Goal: Information Seeking & Learning: Learn about a topic

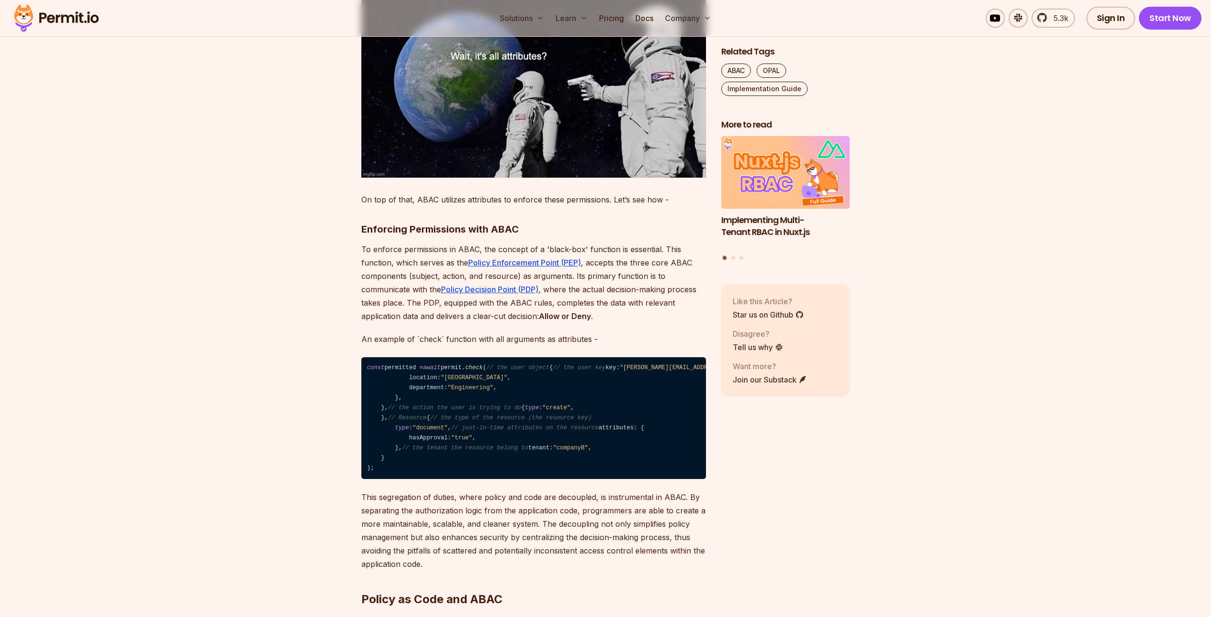
scroll to position [1194, 0]
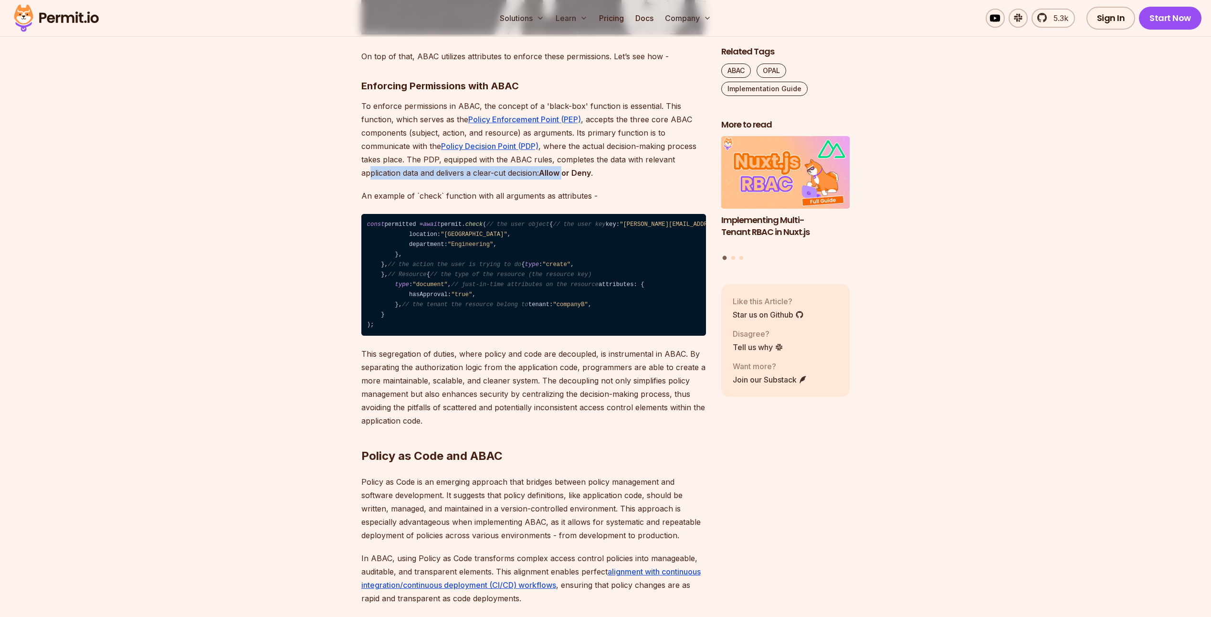
drag, startPoint x: 372, startPoint y: 159, endPoint x: 573, endPoint y: 163, distance: 201.0
click at [573, 163] on p "To enforce permissions in ABAC, the concept of a 'black-box' function is essent…" at bounding box center [533, 139] width 345 height 80
drag, startPoint x: 573, startPoint y: 163, endPoint x: 626, endPoint y: 178, distance: 54.7
click at [626, 189] on p "An example of `check` function with all arguments as attributes -" at bounding box center [533, 195] width 345 height 13
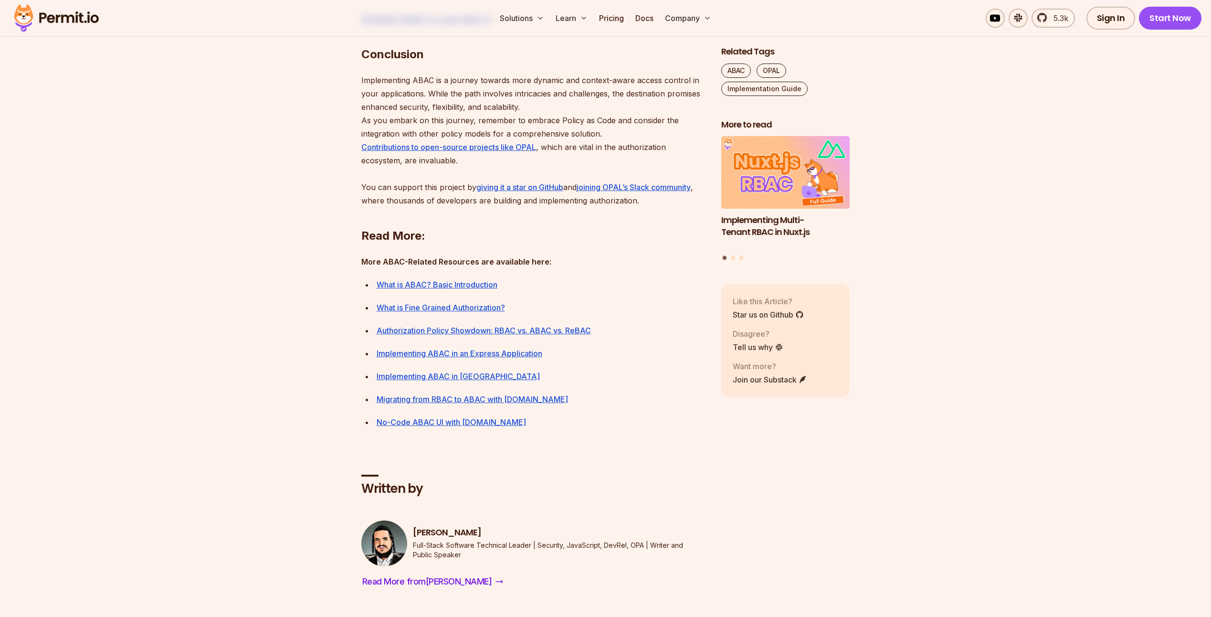
scroll to position [4583, 0]
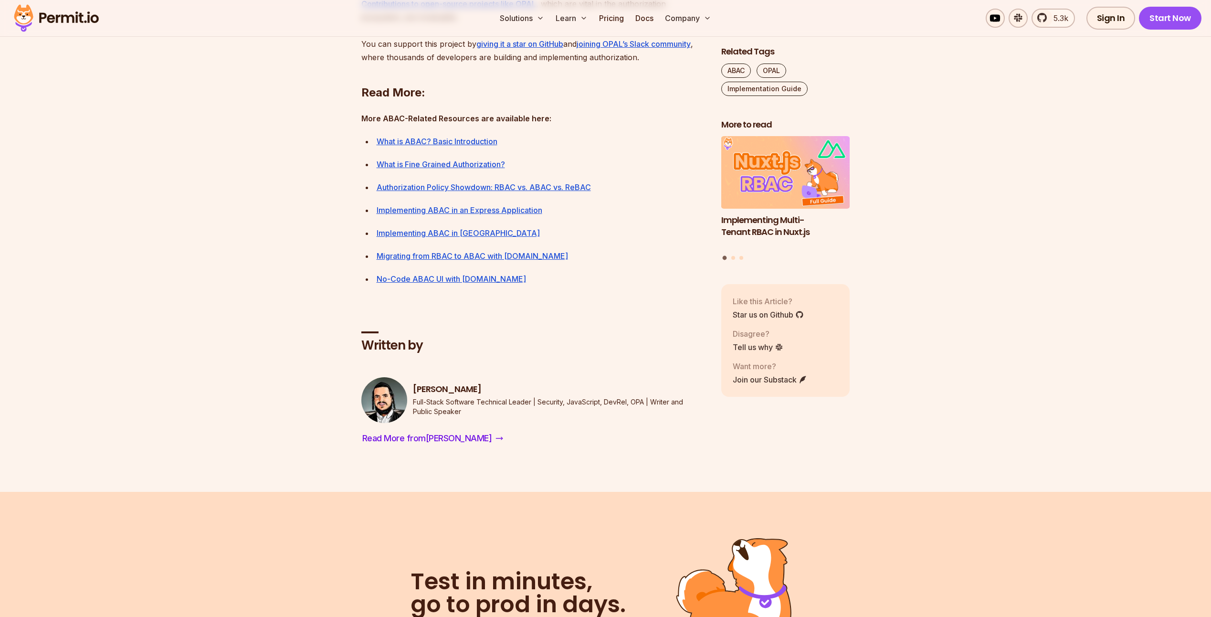
drag, startPoint x: 387, startPoint y: 186, endPoint x: 698, endPoint y: 188, distance: 311.3
drag, startPoint x: 698, startPoint y: 188, endPoint x: 554, endPoint y: 199, distance: 144.6
drag, startPoint x: 368, startPoint y: 198, endPoint x: 683, endPoint y: 198, distance: 314.6
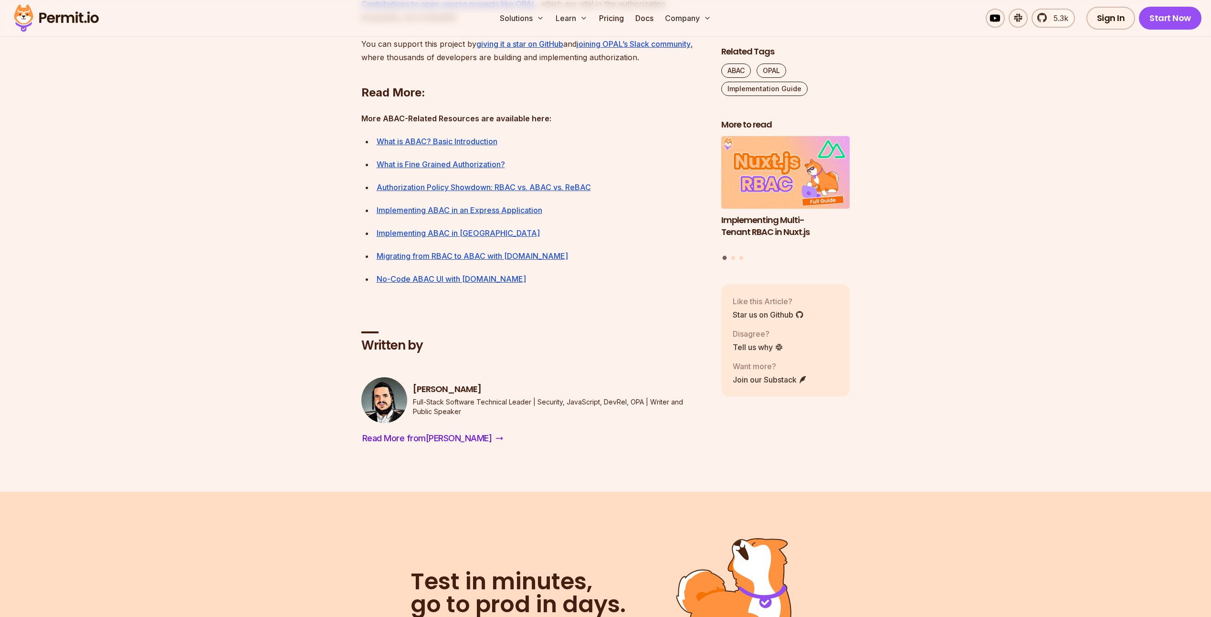
drag, startPoint x: 683, startPoint y: 198, endPoint x: 573, endPoint y: 216, distance: 111.3
drag, startPoint x: 505, startPoint y: 211, endPoint x: 366, endPoint y: 186, distance: 140.8
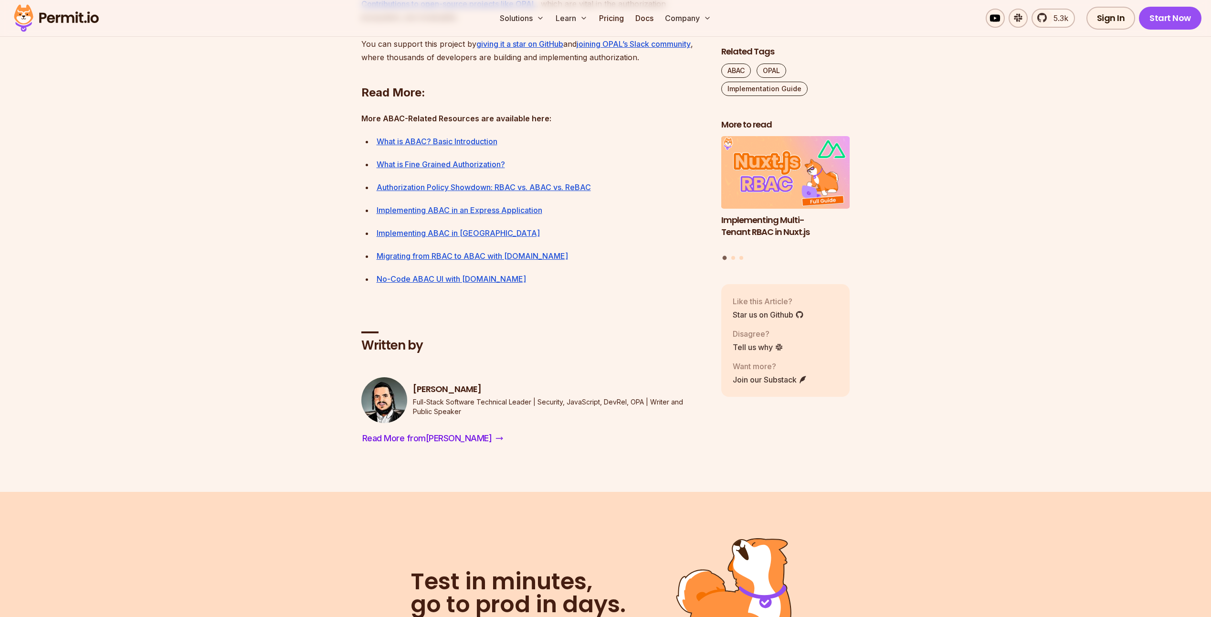
drag, startPoint x: 366, startPoint y: 186, endPoint x: 545, endPoint y: 213, distance: 180.7
drag, startPoint x: 365, startPoint y: 226, endPoint x: 667, endPoint y: 226, distance: 302.2
drag, startPoint x: 667, startPoint y: 226, endPoint x: 587, endPoint y: 214, distance: 81.6
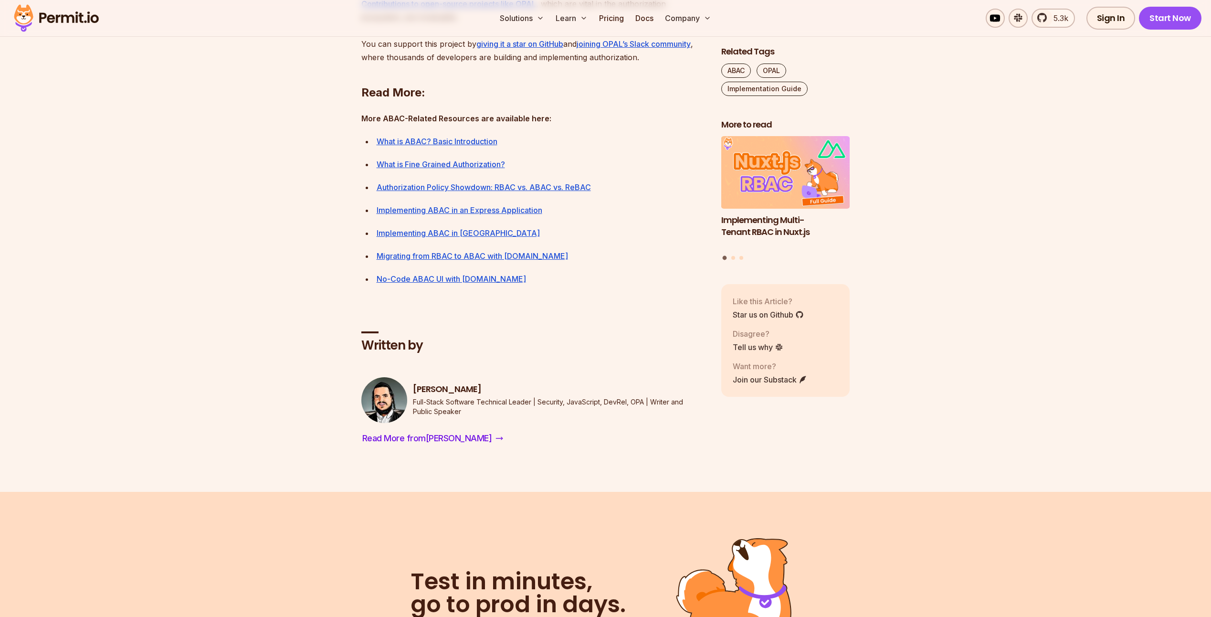
drag, startPoint x: 444, startPoint y: 234, endPoint x: 581, endPoint y: 235, distance: 137.5
drag, startPoint x: 581, startPoint y: 235, endPoint x: 495, endPoint y: 211, distance: 89.2
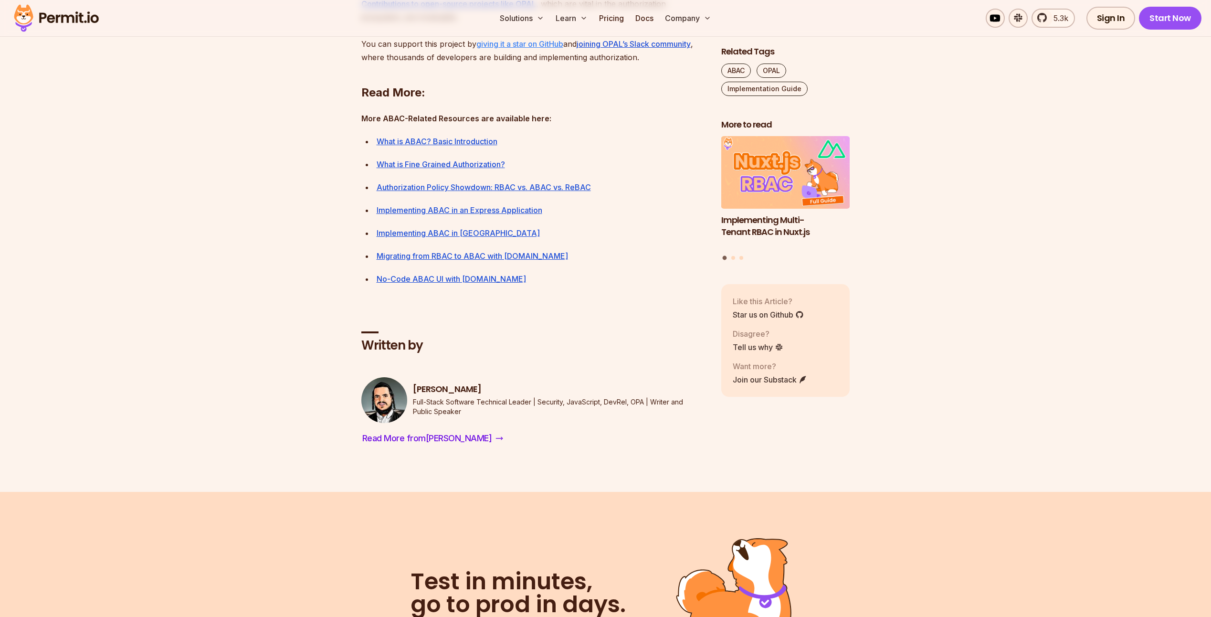
click at [539, 49] on link "giving it a star on GitHub" at bounding box center [519, 44] width 87 height 10
